Goal: Navigation & Orientation: Find specific page/section

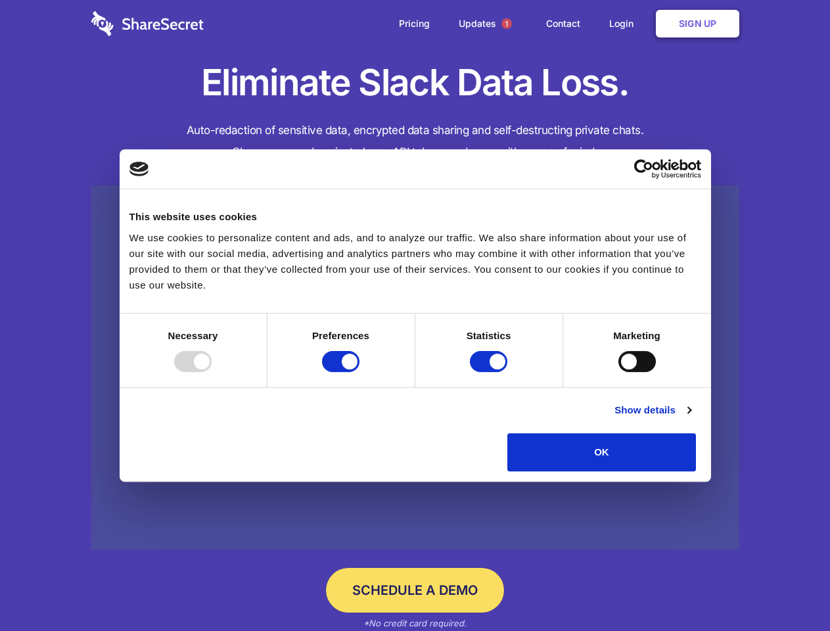
click at [212, 372] on div at bounding box center [192, 361] width 37 height 21
click at [360, 372] on input "Preferences" at bounding box center [340, 361] width 37 height 21
checkbox input "false"
click at [490, 372] on input "Statistics" at bounding box center [488, 361] width 37 height 21
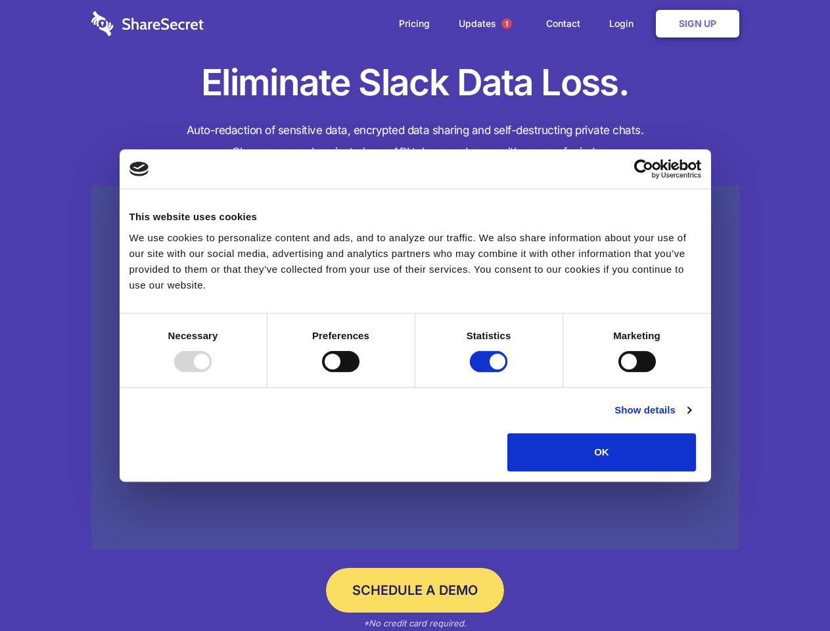
checkbox input "false"
click at [619, 372] on input "Marketing" at bounding box center [637, 361] width 37 height 21
checkbox input "true"
click at [691, 418] on link "Show details" at bounding box center [653, 410] width 76 height 16
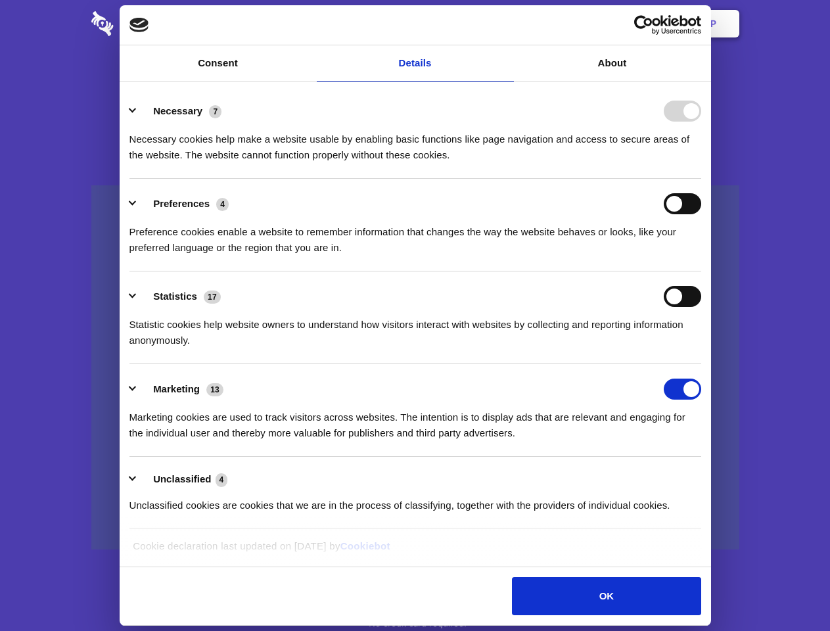
click at [701, 179] on li "Necessary 7 Necessary cookies help make a website usable by enabling basic func…" at bounding box center [415, 132] width 572 height 93
click at [506, 24] on span "1" at bounding box center [507, 23] width 11 height 11
